Goal: Find specific page/section: Find specific page/section

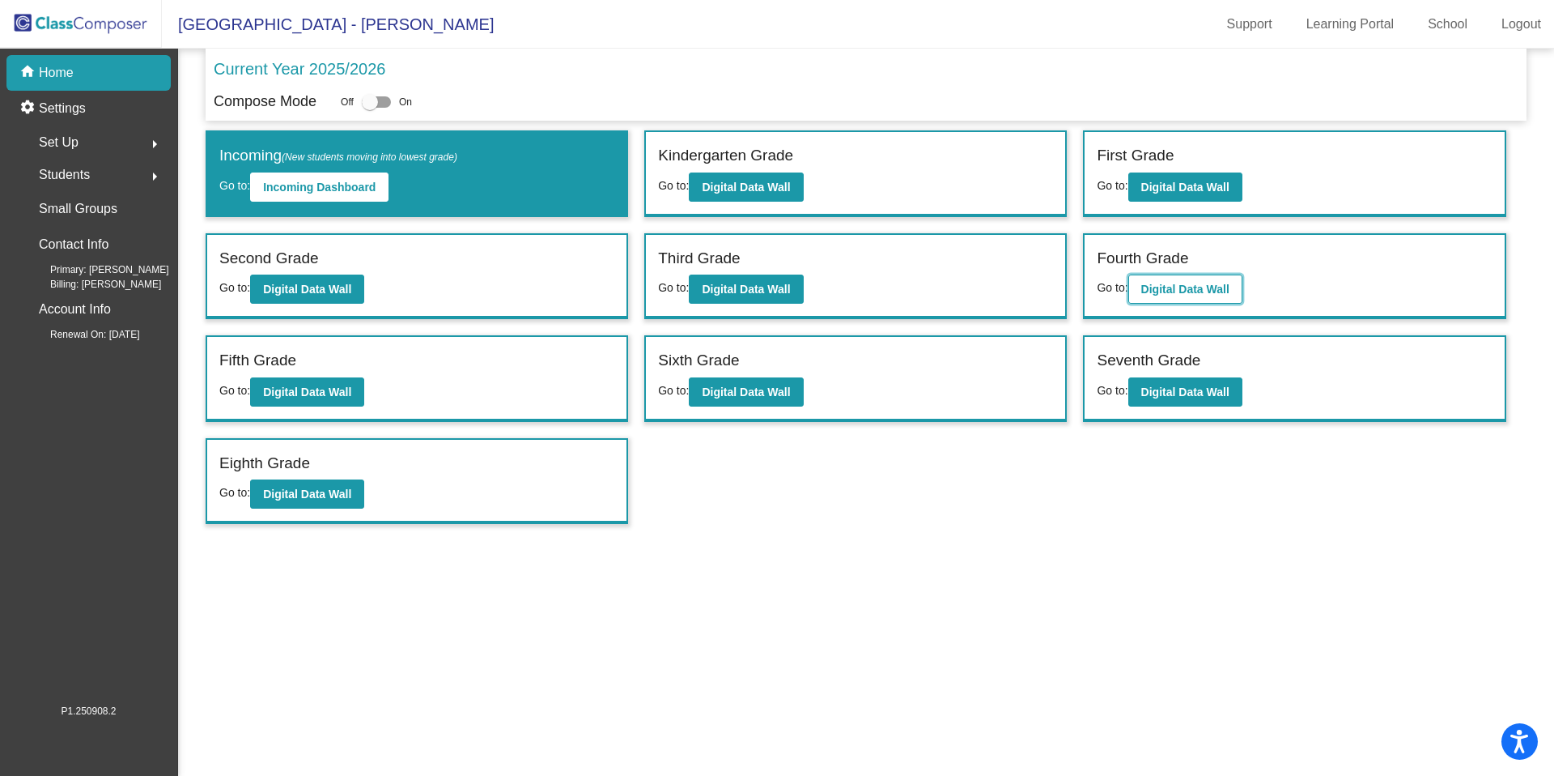
click at [1189, 287] on b "Digital Data Wall" at bounding box center [1186, 289] width 88 height 13
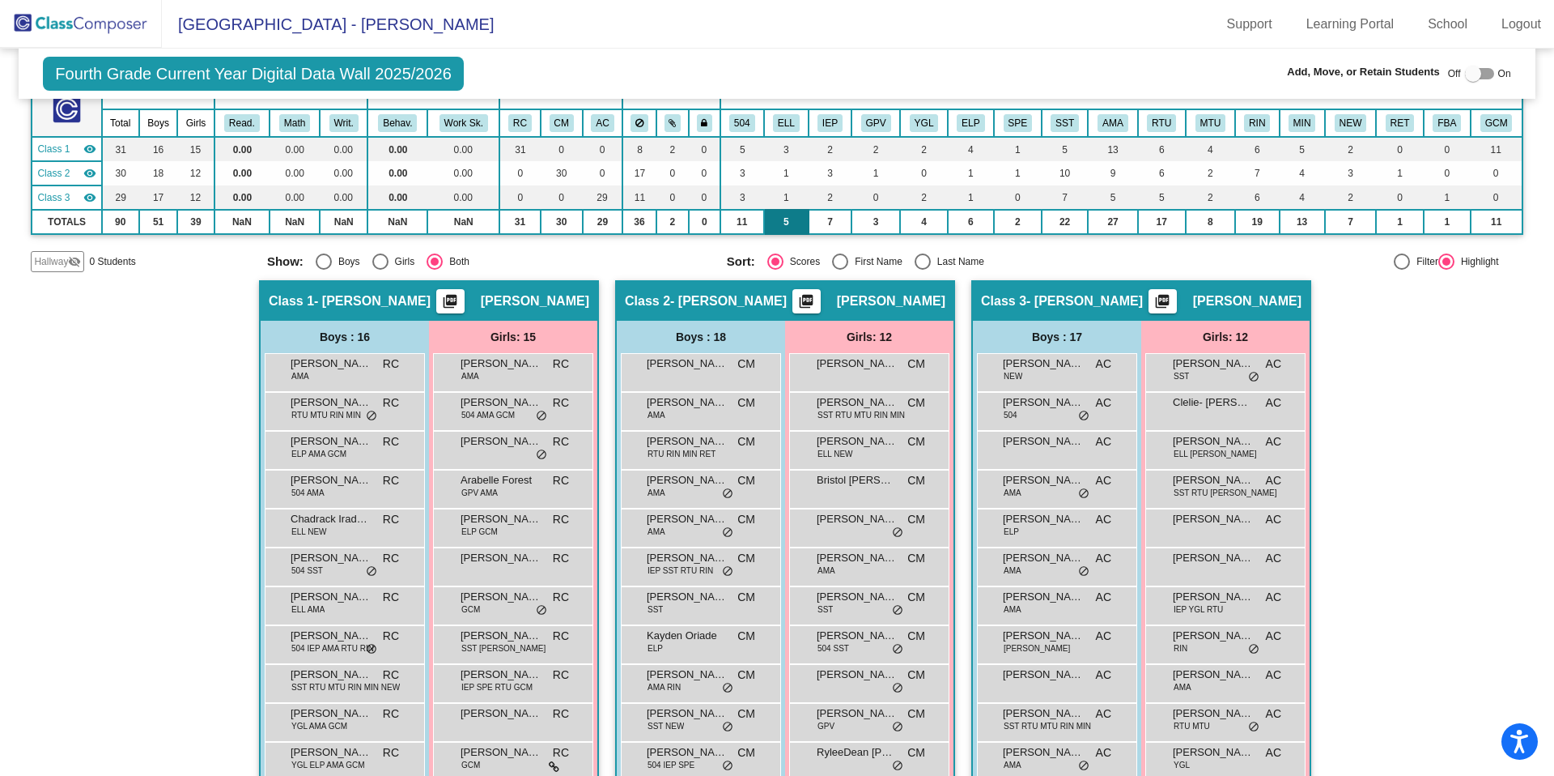
scroll to position [126, 0]
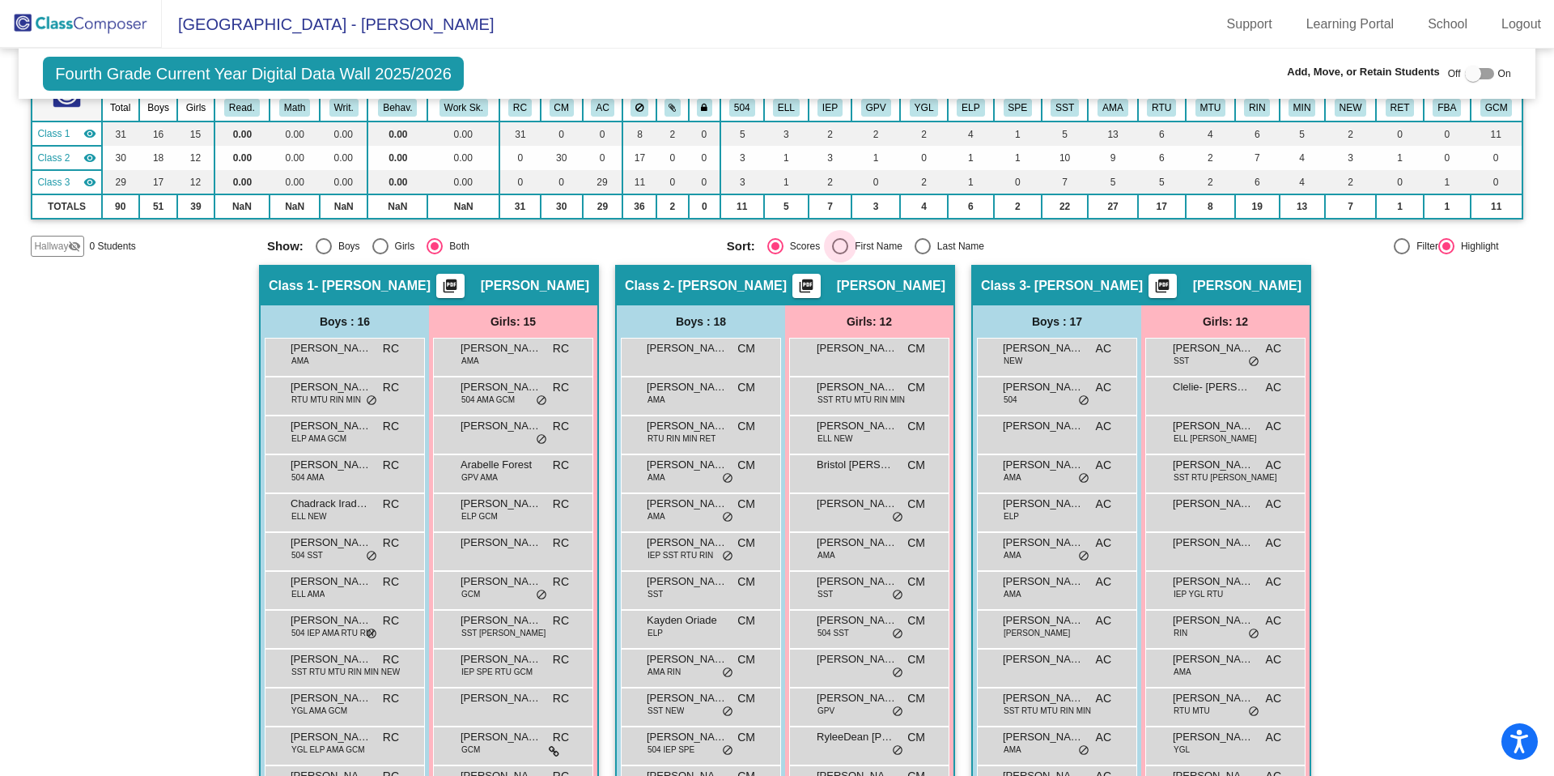
click at [832, 246] on div "Select an option" at bounding box center [840, 246] width 16 height 16
click at [840, 254] on input "First Name" at bounding box center [840, 254] width 1 height 1
radio input "true"
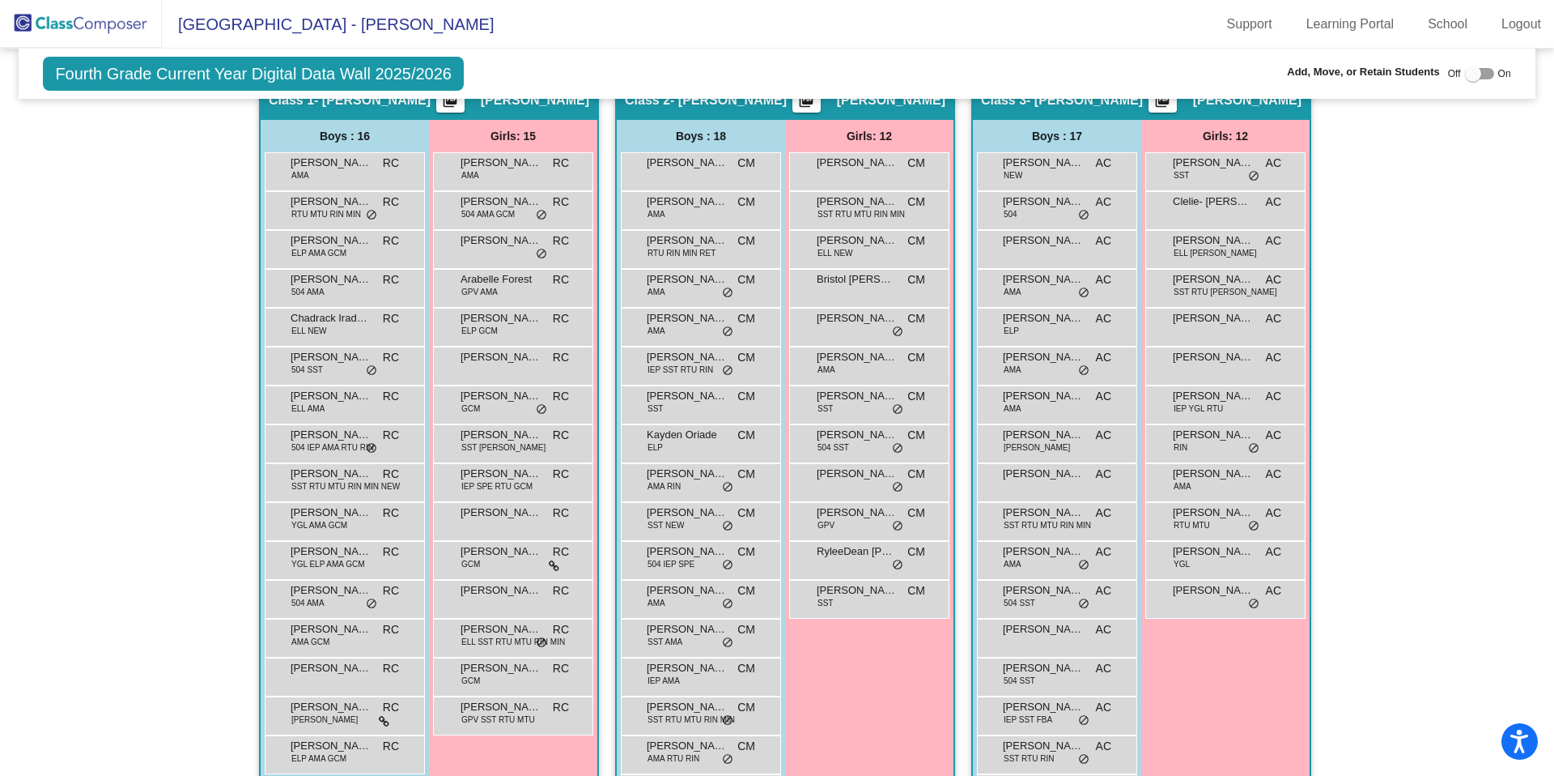
scroll to position [316, 0]
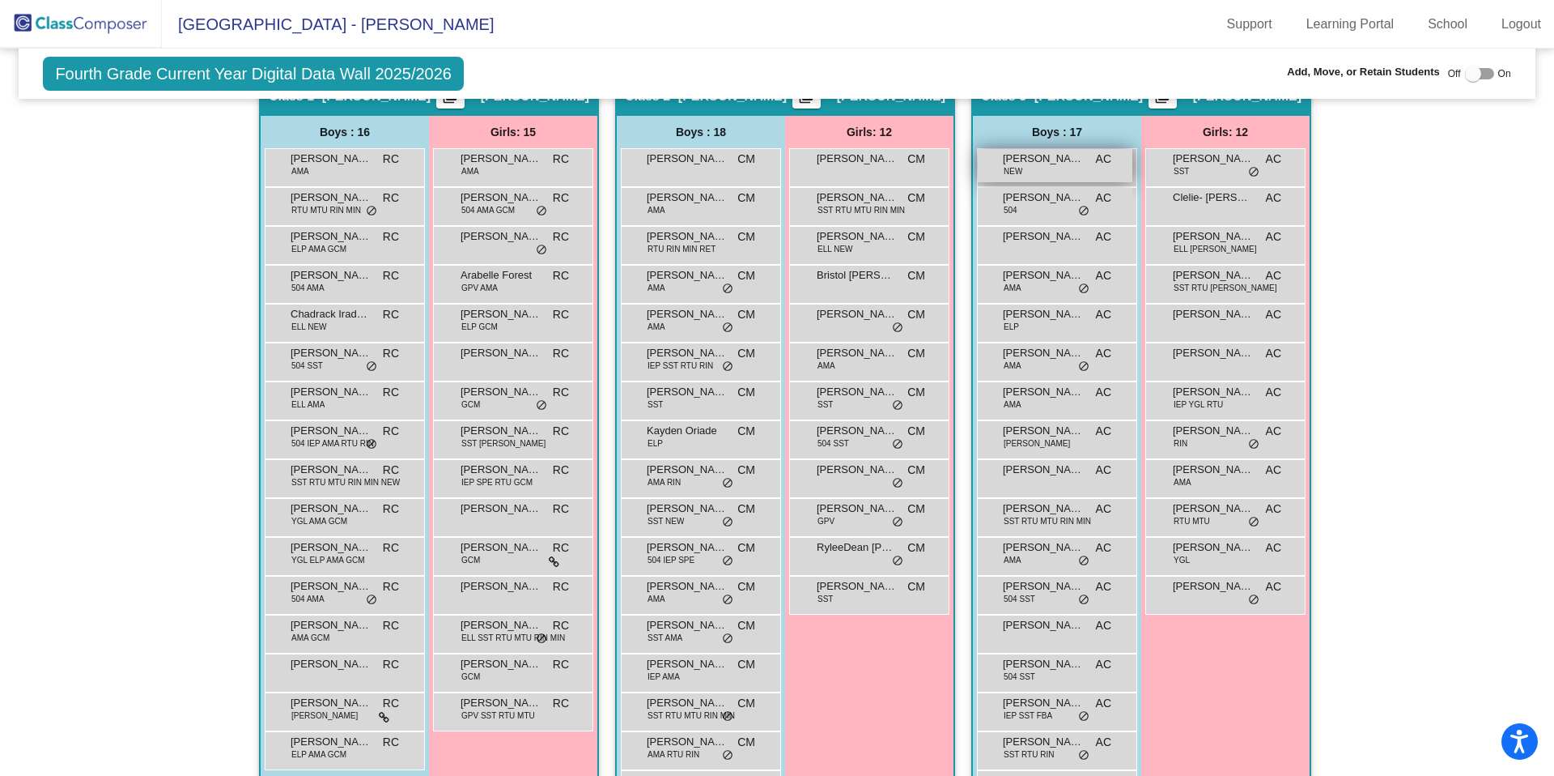
click at [1053, 160] on span "[PERSON_NAME]" at bounding box center [1043, 159] width 81 height 16
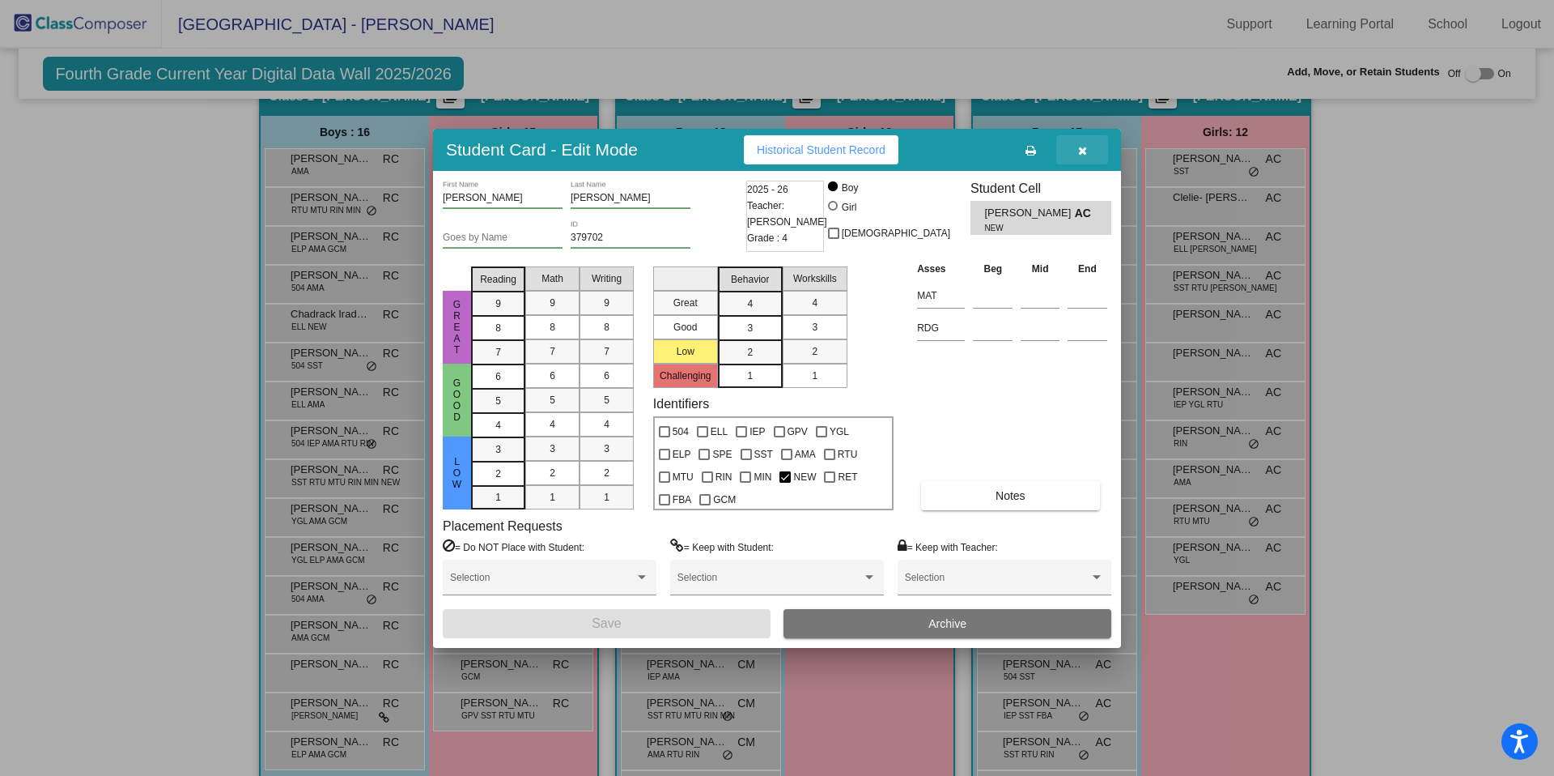
click at [1088, 151] on button "button" at bounding box center [1083, 149] width 52 height 29
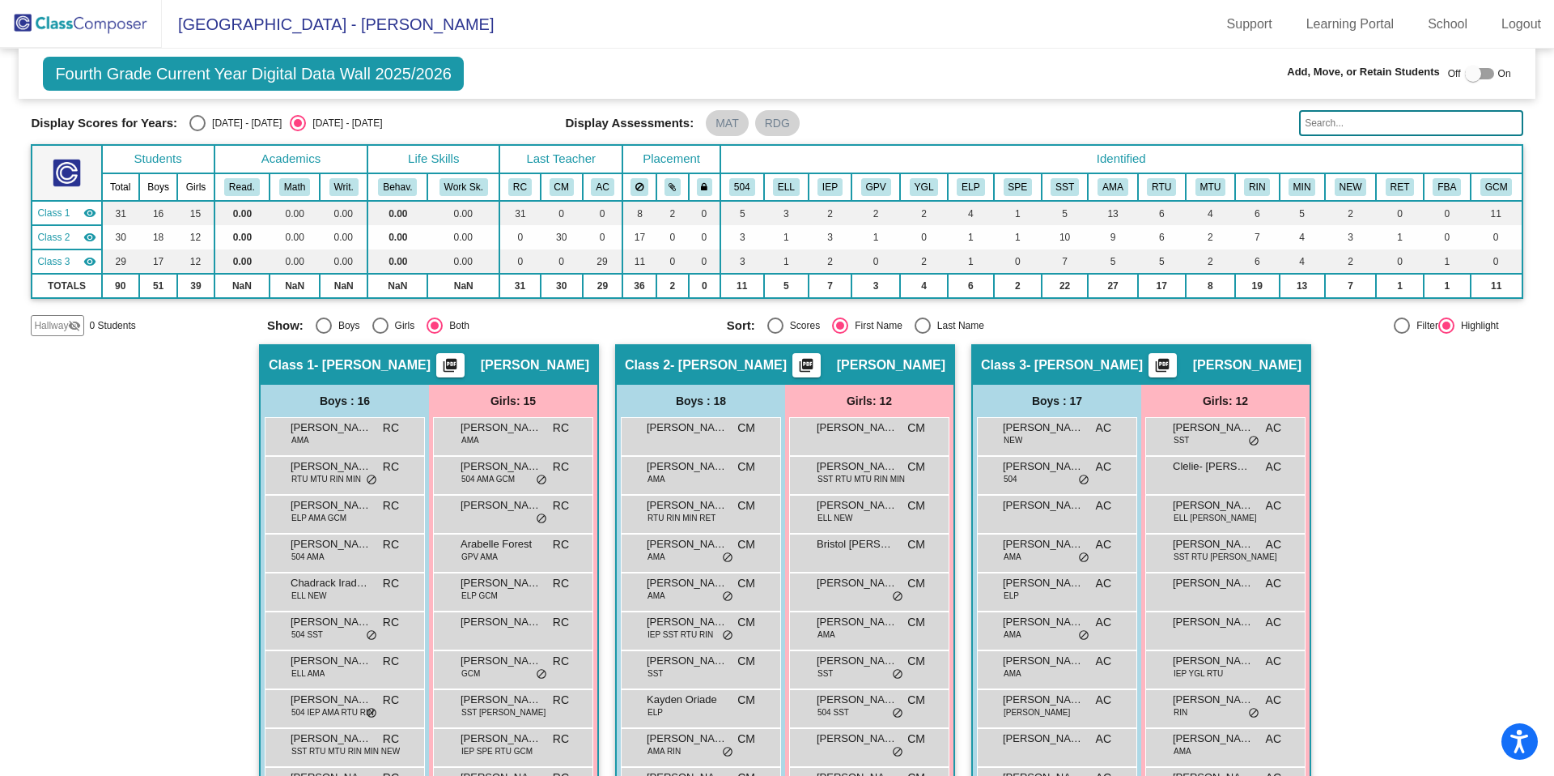
scroll to position [0, 0]
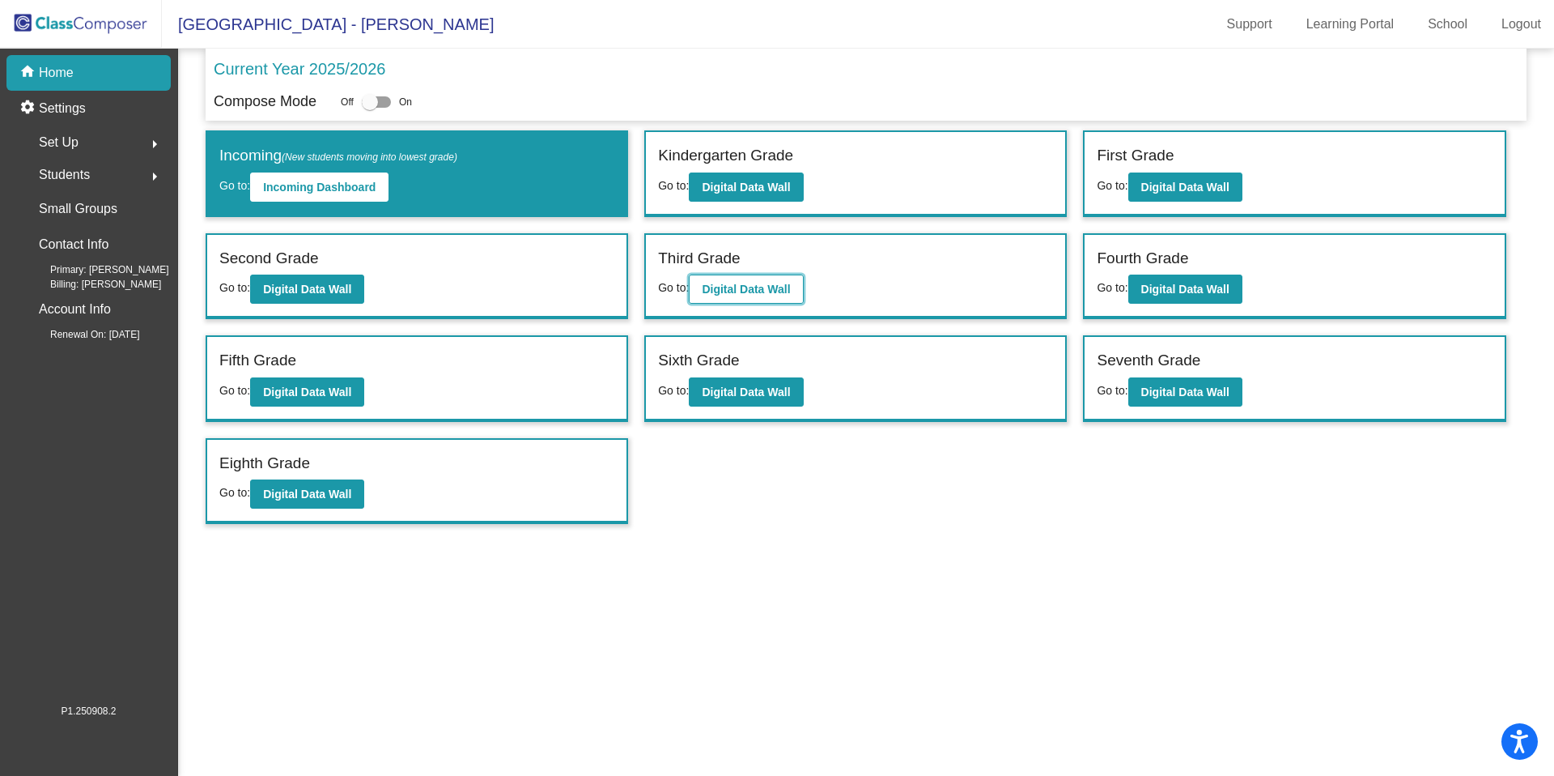
click at [712, 294] on b "Digital Data Wall" at bounding box center [746, 289] width 88 height 13
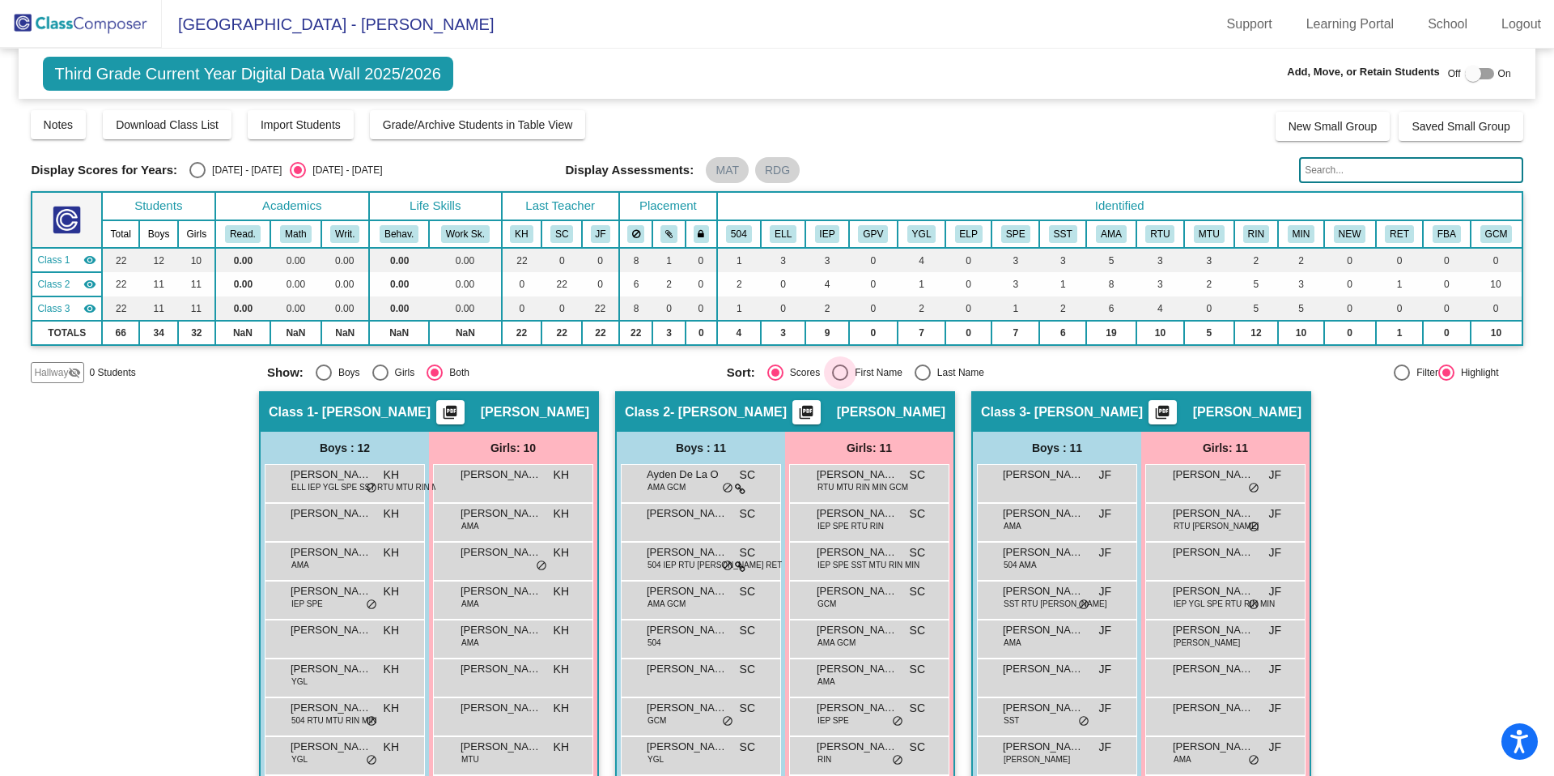
click at [832, 374] on div "Select an option" at bounding box center [840, 372] width 16 height 16
click at [840, 381] on input "First Name" at bounding box center [840, 381] width 1 height 1
radio input "true"
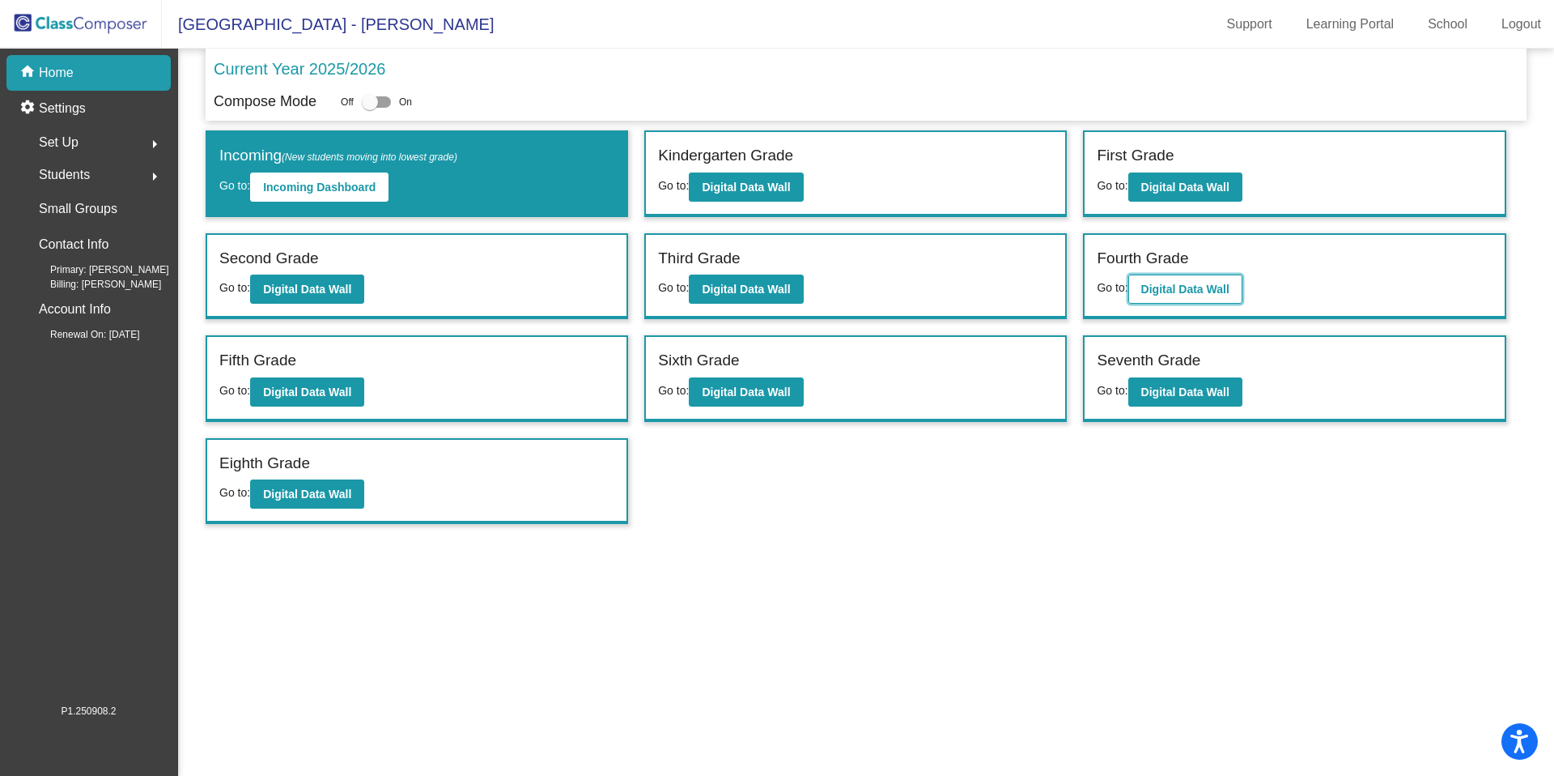
click at [1208, 287] on b "Digital Data Wall" at bounding box center [1186, 289] width 88 height 13
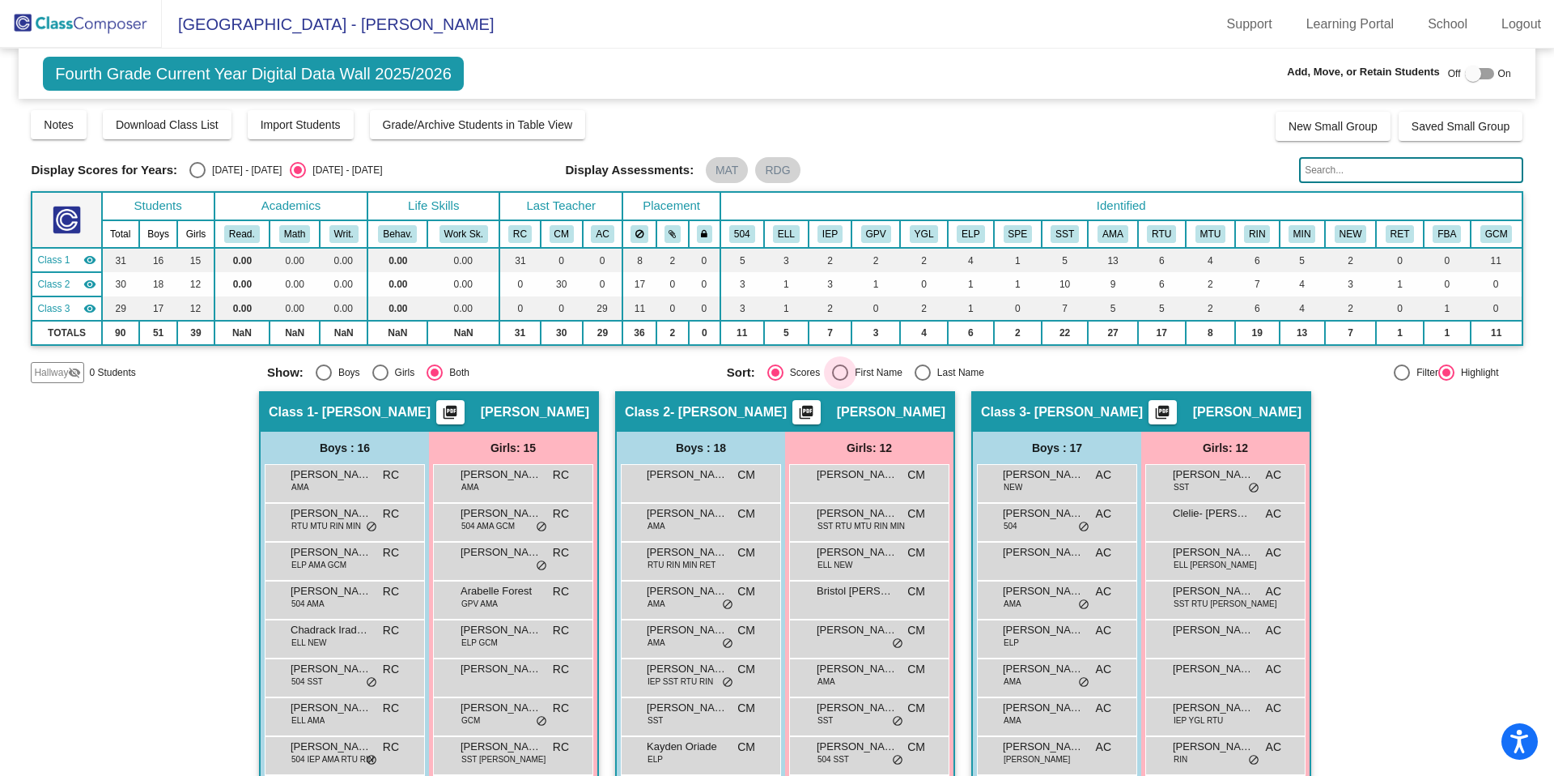
click at [841, 367] on div "Select an option" at bounding box center [840, 372] width 16 height 16
click at [840, 381] on input "First Name" at bounding box center [840, 381] width 1 height 1
radio input "true"
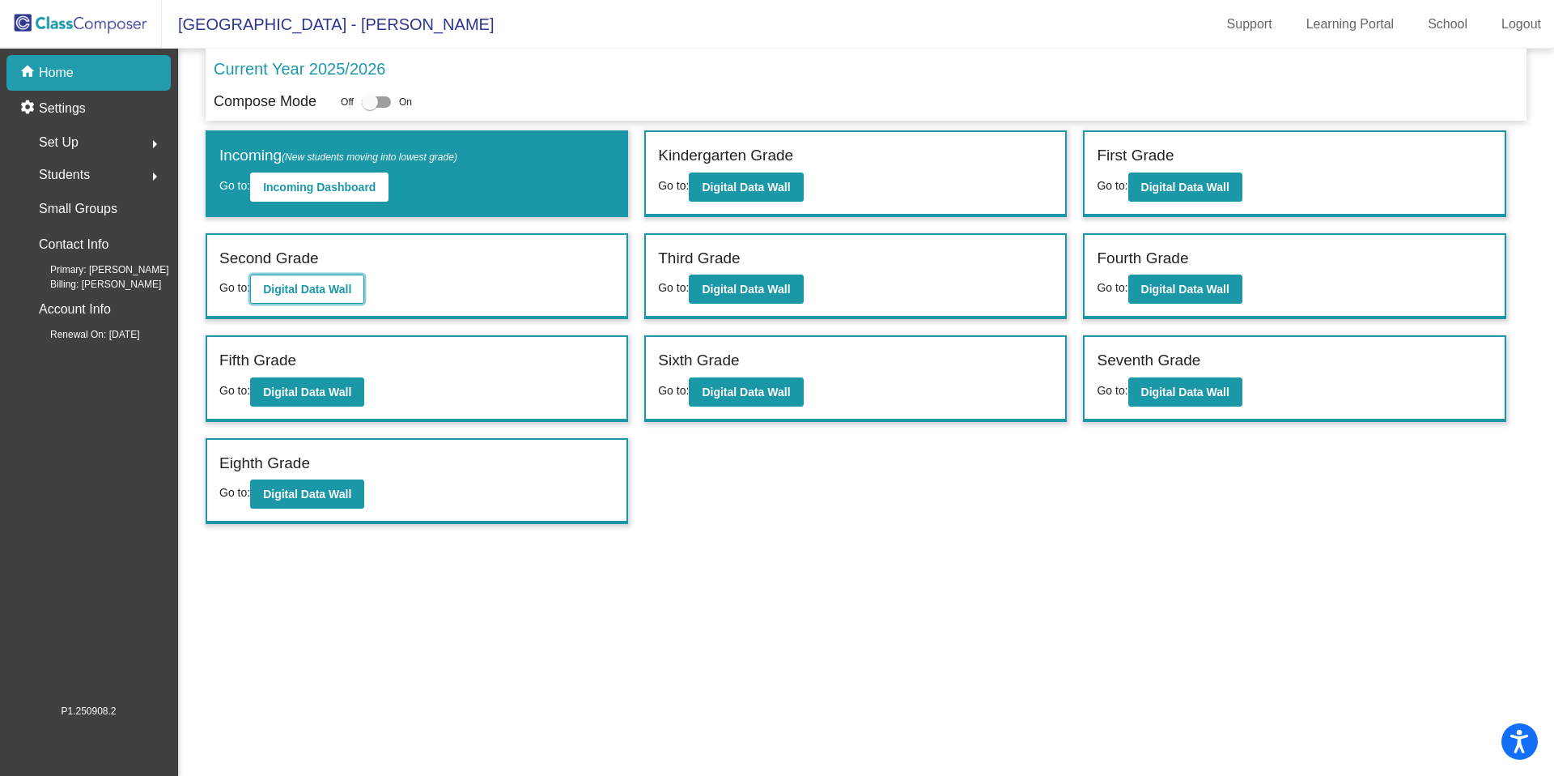
click at [308, 283] on b "Digital Data Wall" at bounding box center [307, 289] width 88 height 13
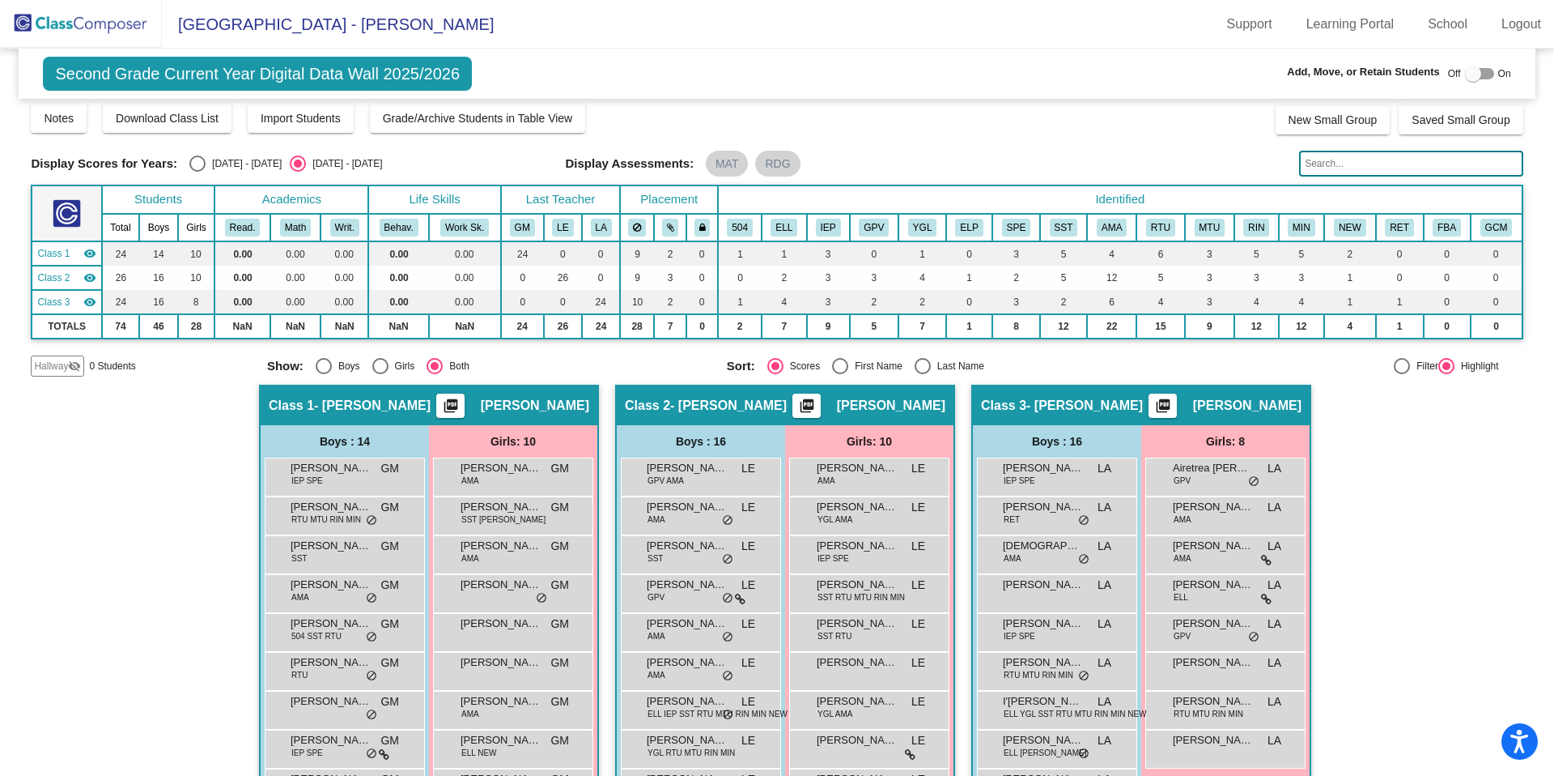
scroll to position [9, 0]
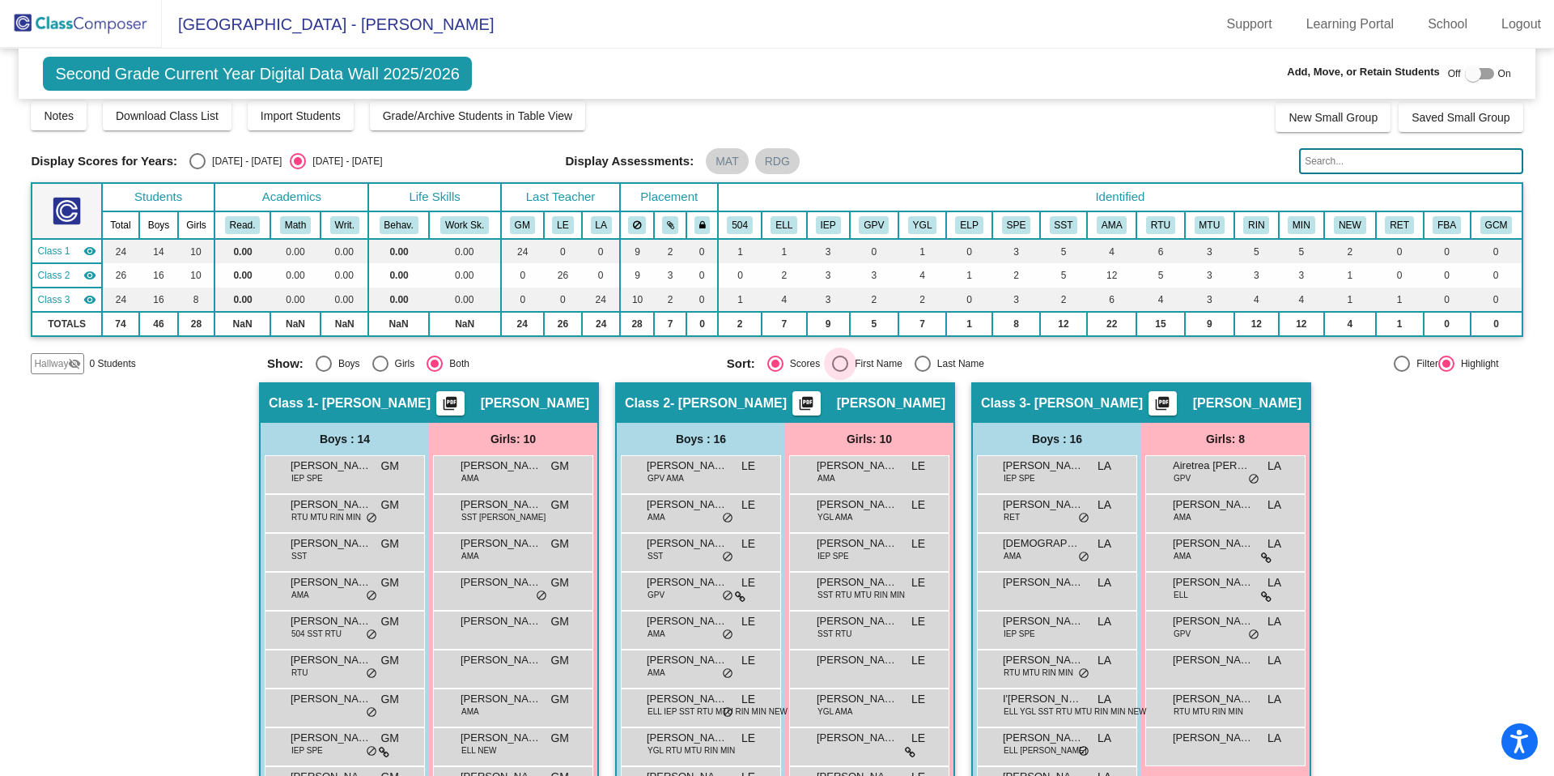
click at [836, 361] on div "Select an option" at bounding box center [840, 363] width 16 height 16
click at [840, 372] on input "First Name" at bounding box center [840, 372] width 1 height 1
radio input "true"
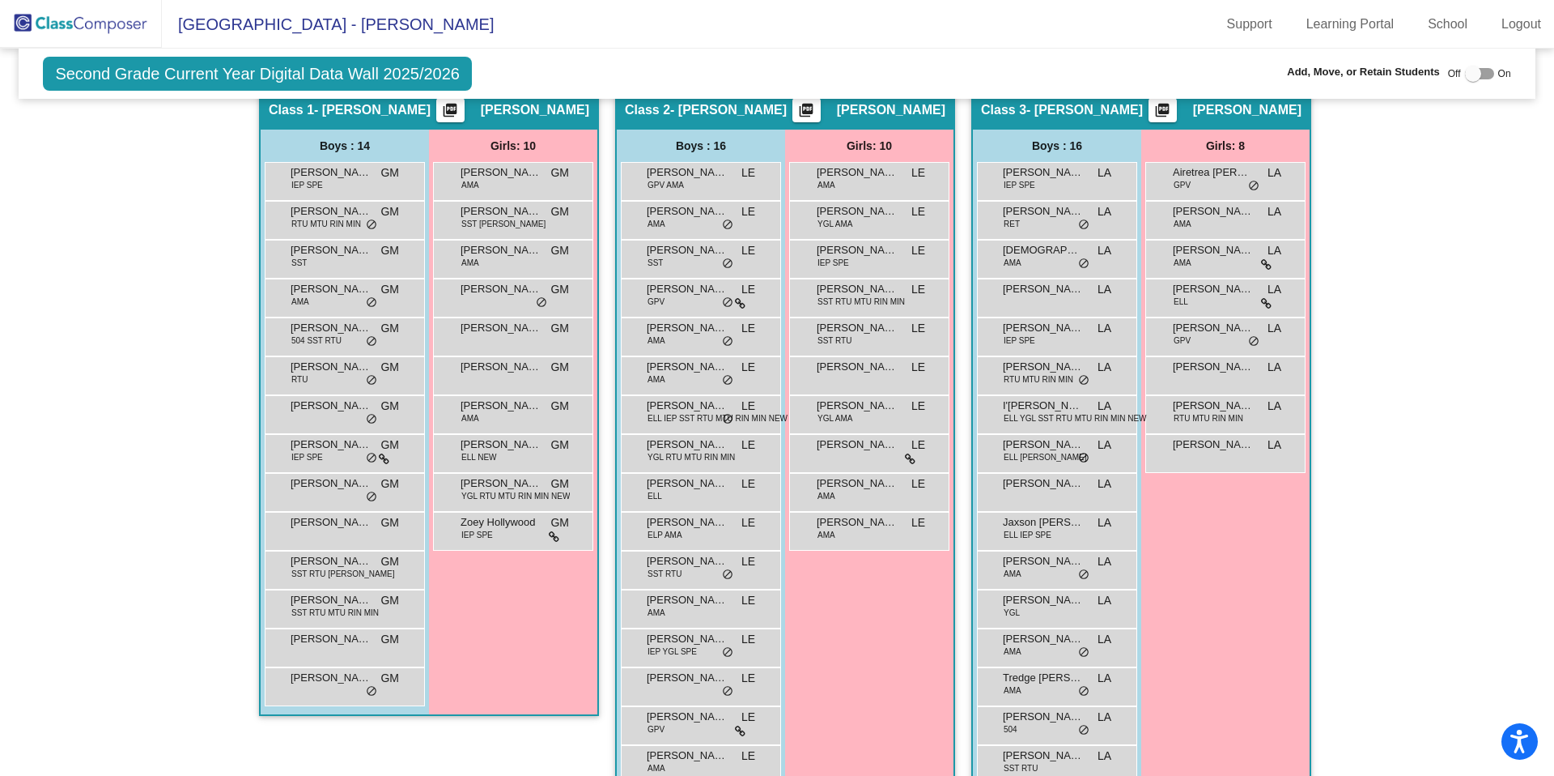
scroll to position [302, 0]
